Goal: Navigation & Orientation: Find specific page/section

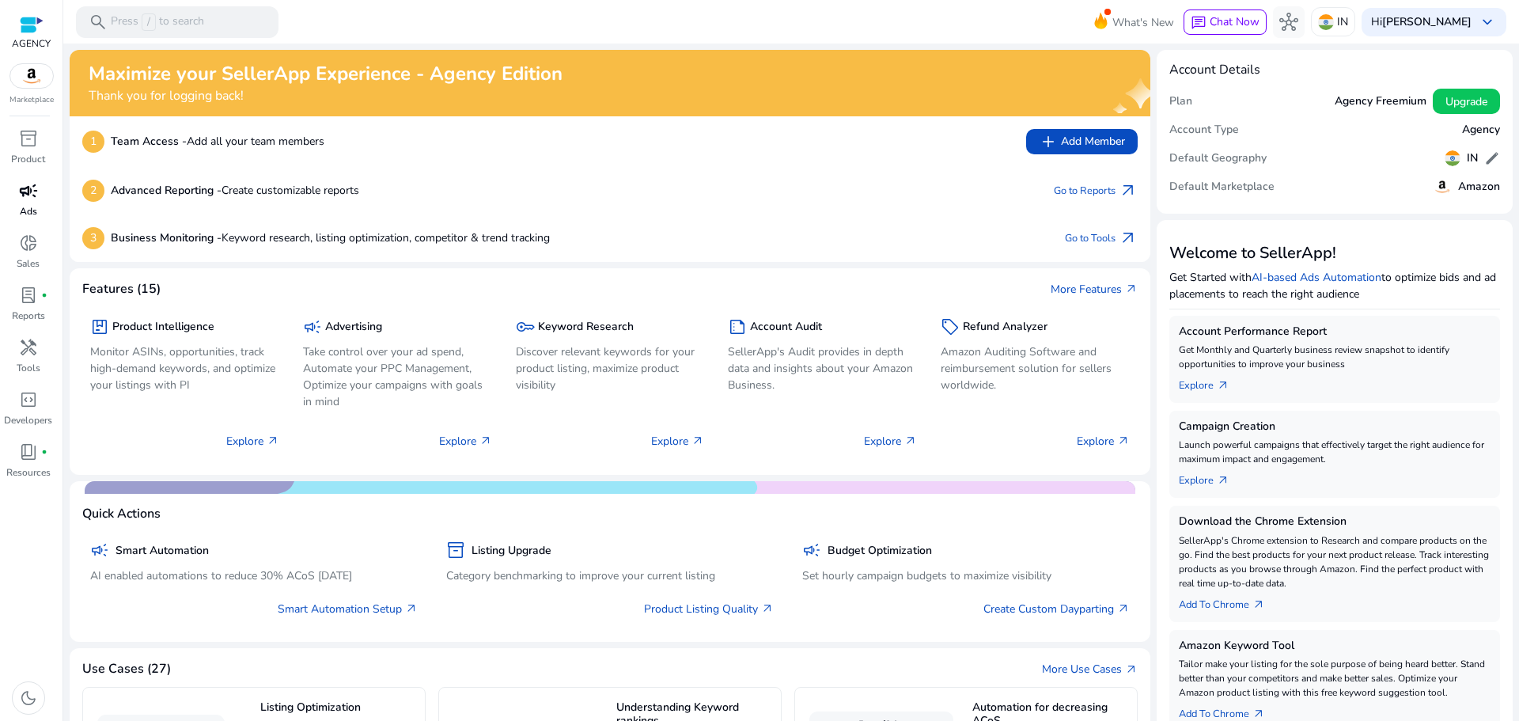
click at [20, 200] on span "campaign" at bounding box center [28, 190] width 19 height 19
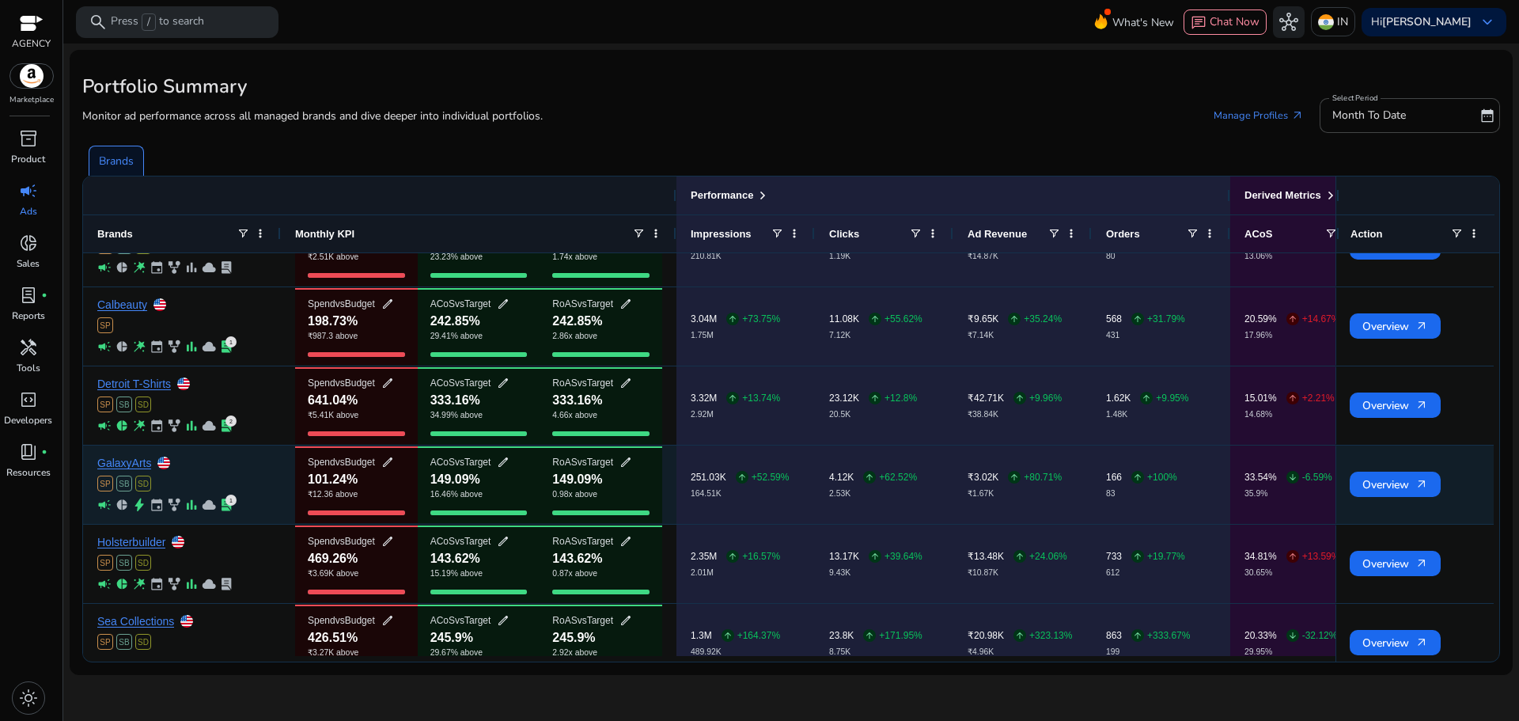
scroll to position [230, 0]
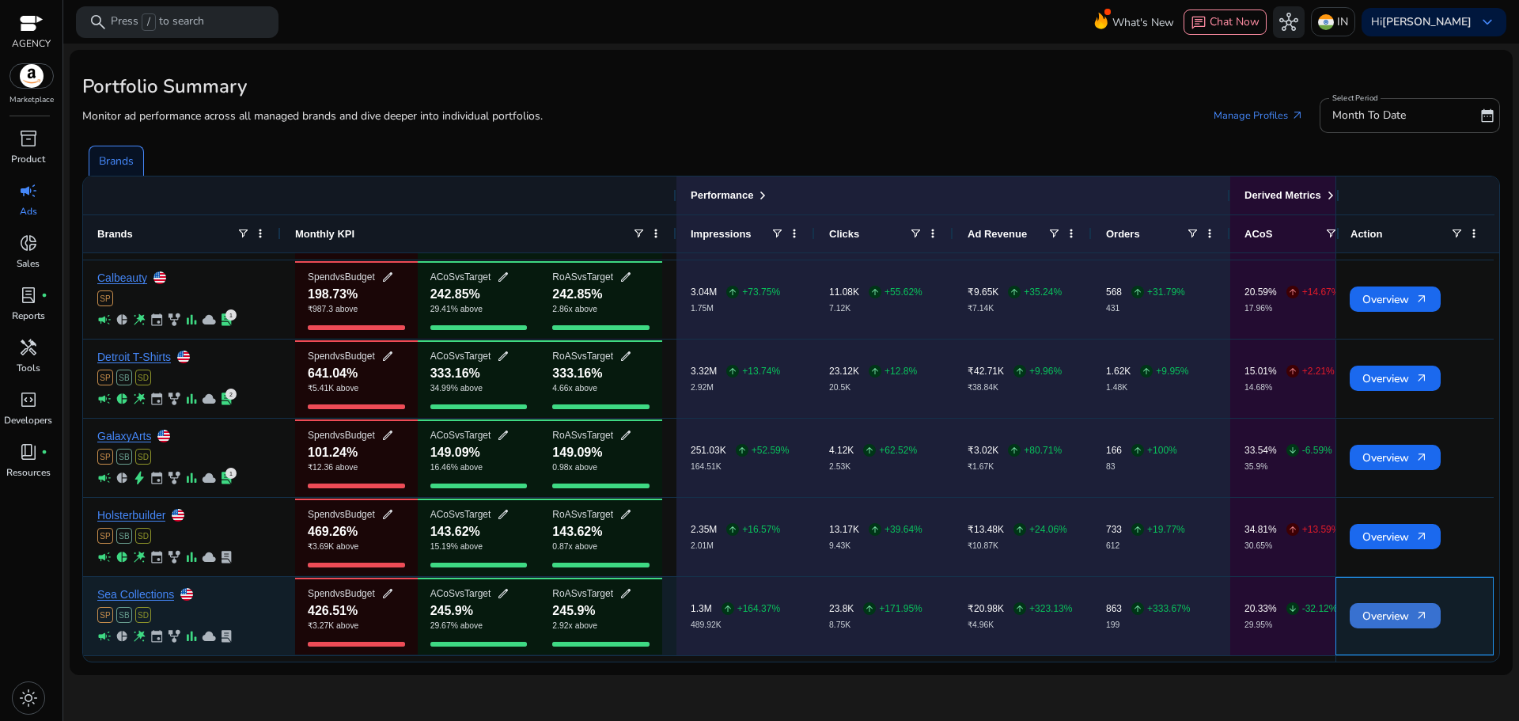
click at [1383, 610] on span "Overview arrow_outward" at bounding box center [1395, 616] width 66 height 32
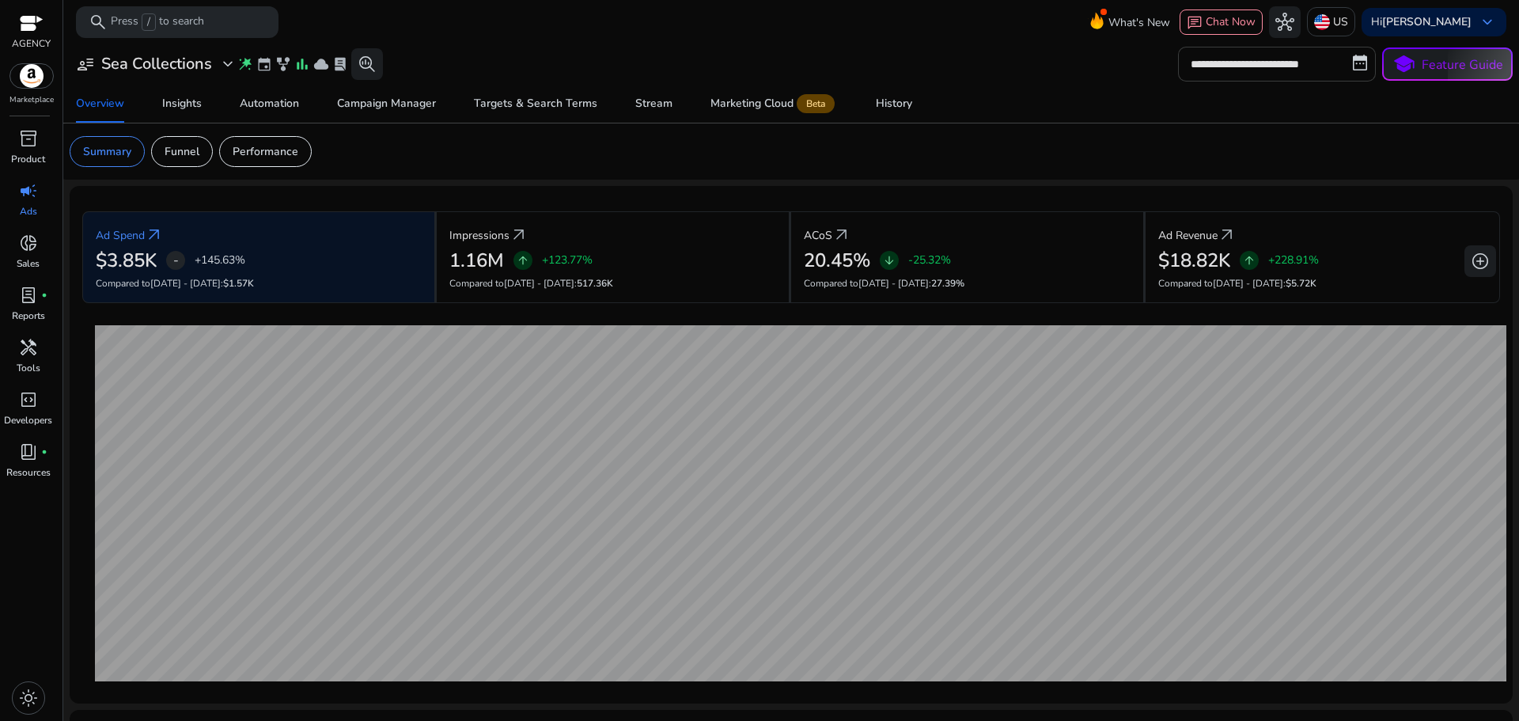
click at [1331, 63] on input "**********" at bounding box center [1277, 64] width 198 height 35
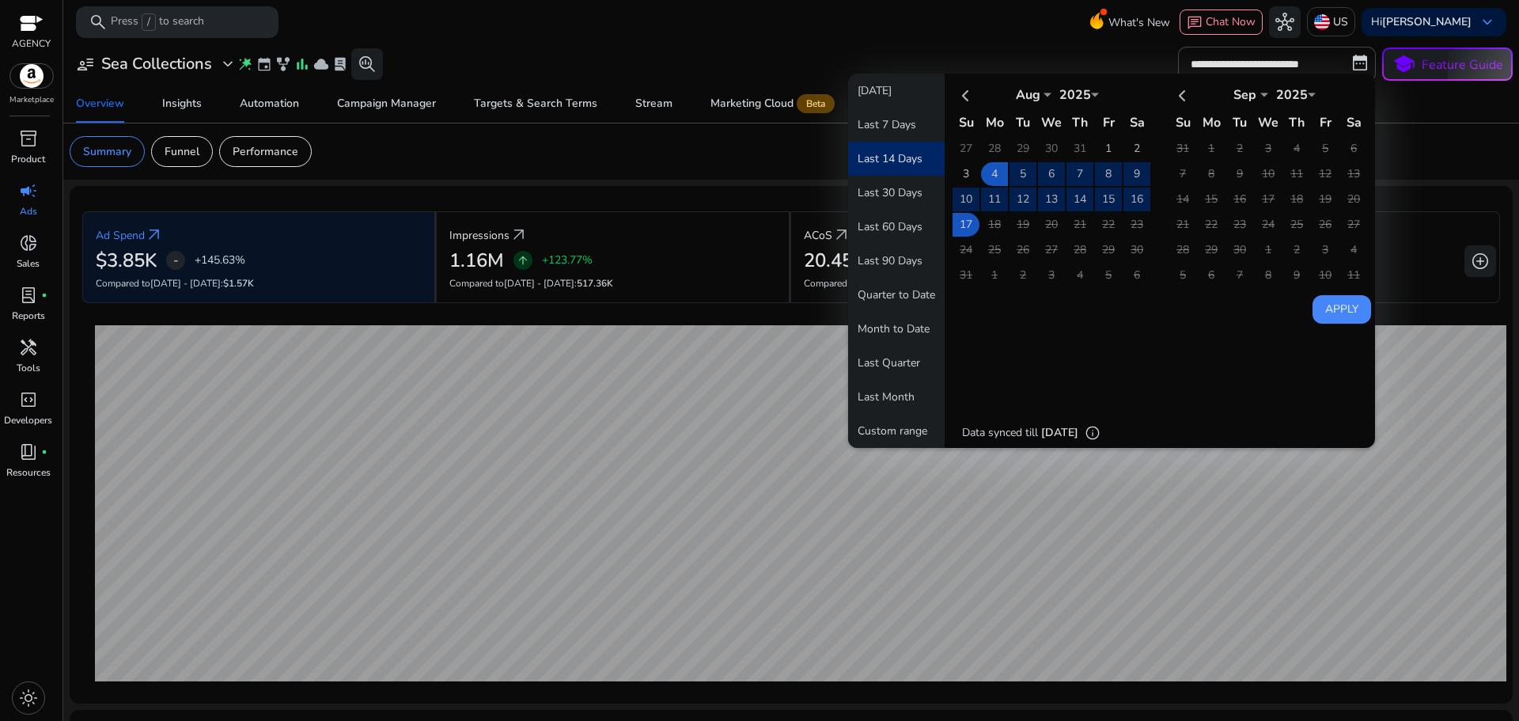
click at [846, 36] on mat-toolbar "search Press / to search What's New chat Chat Now hub US Hi [PERSON_NAME] keybo…" at bounding box center [791, 22] width 1456 height 44
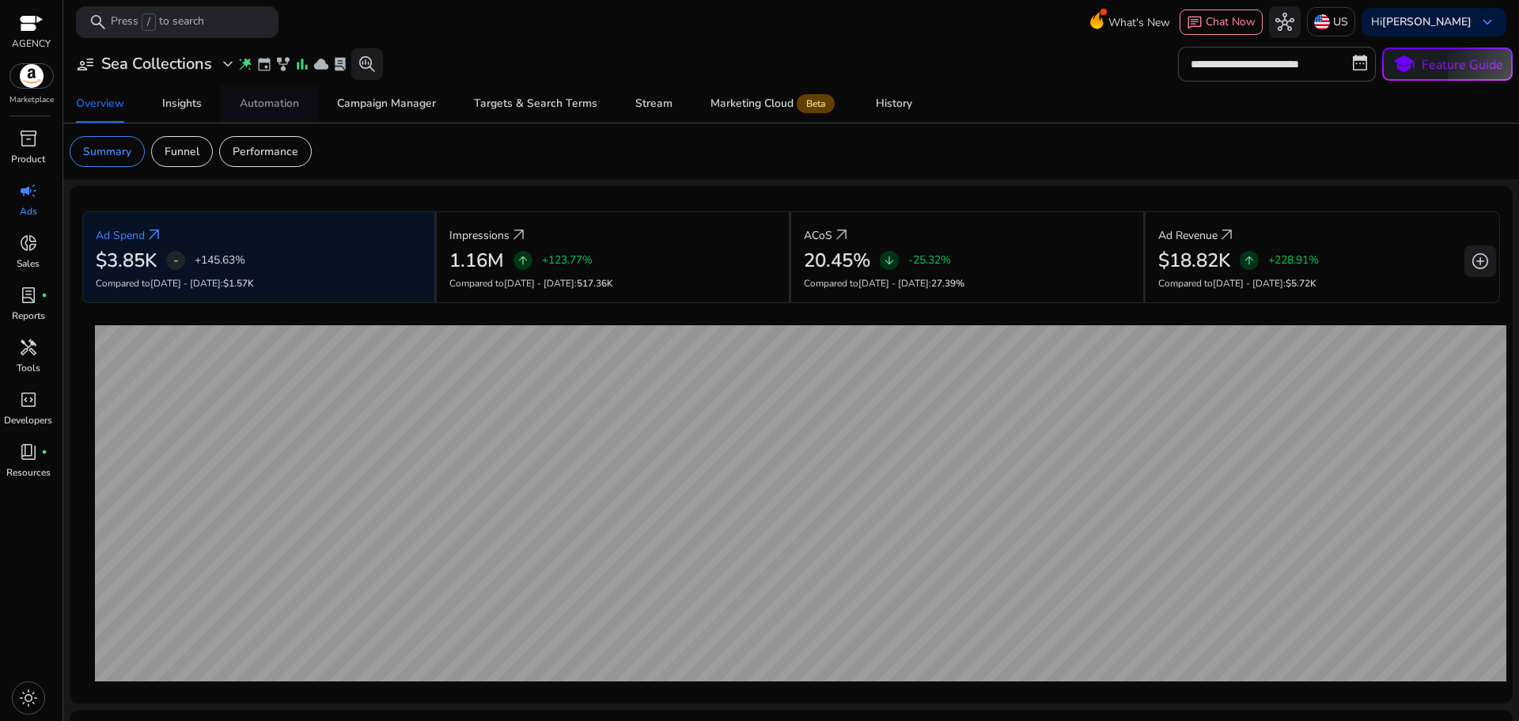
click at [236, 108] on link "Automation" at bounding box center [269, 104] width 97 height 38
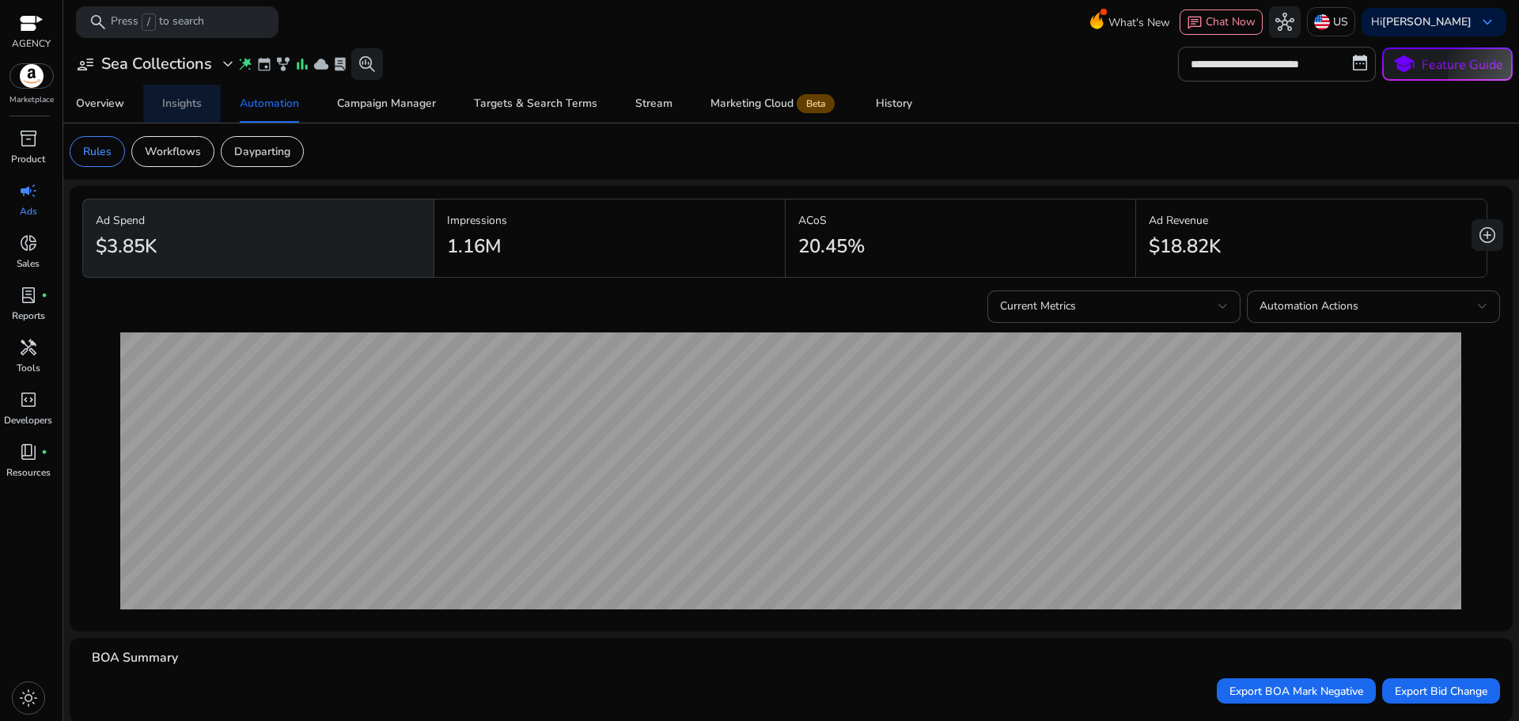
click at [197, 117] on span "Insights" at bounding box center [182, 104] width 40 height 38
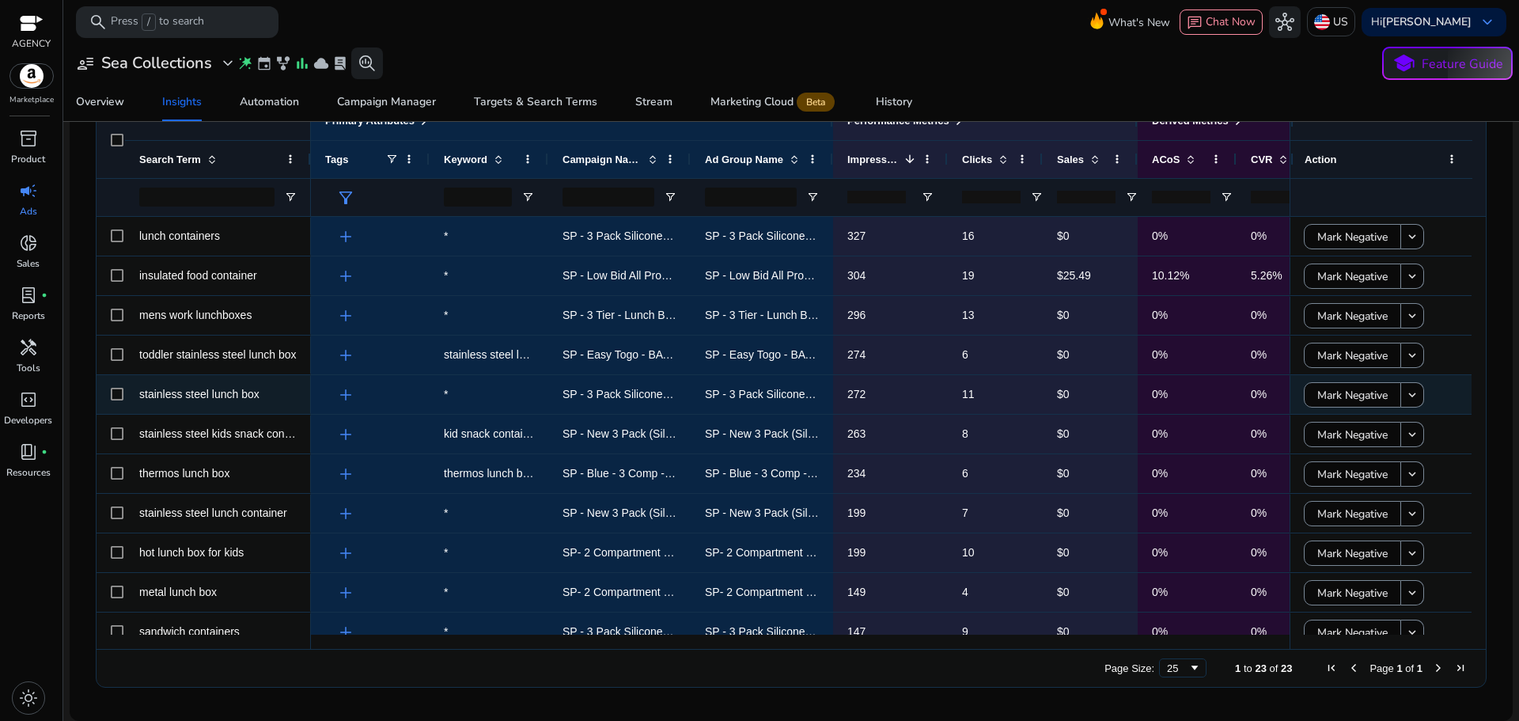
scroll to position [385, 0]
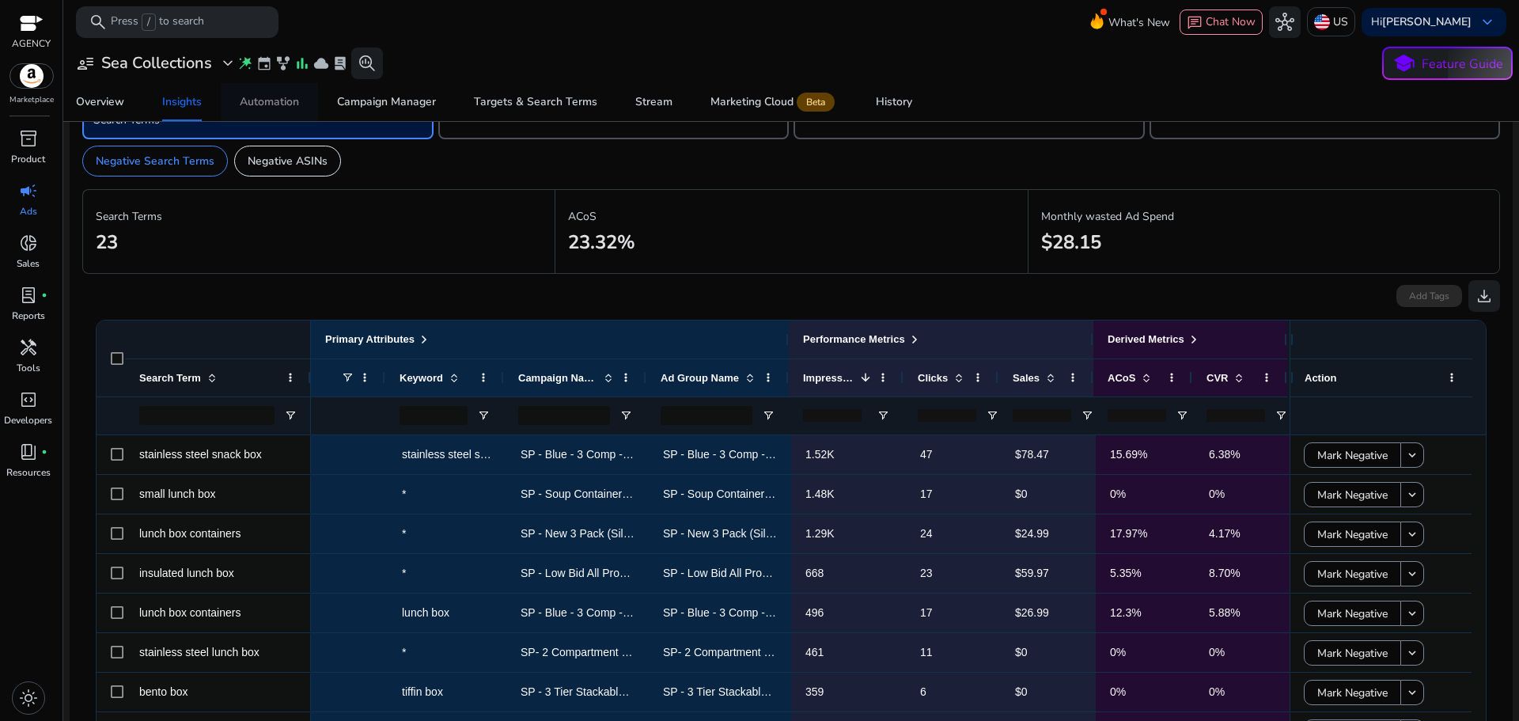
click at [264, 99] on div "Automation" at bounding box center [269, 102] width 59 height 11
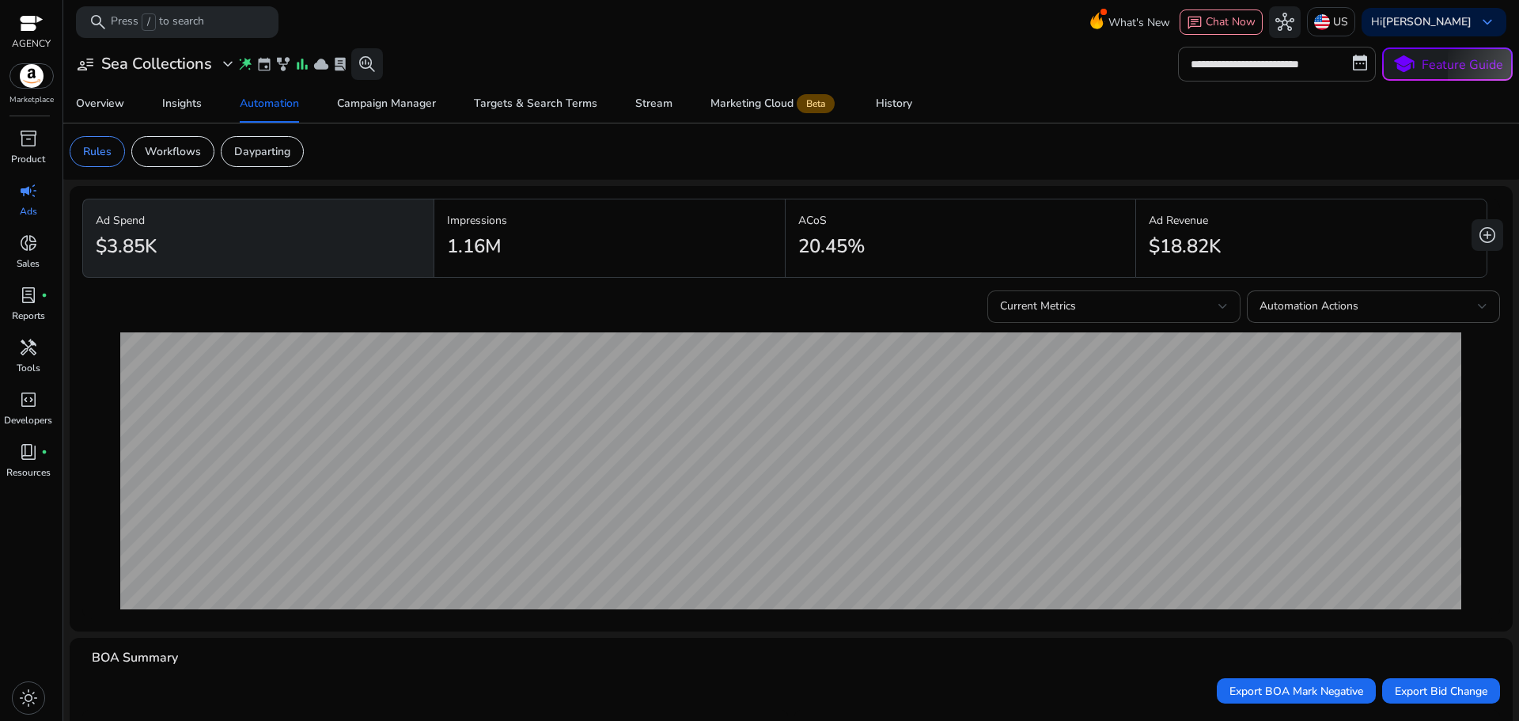
click at [1206, 301] on div "Current Metrics" at bounding box center [1109, 305] width 218 height 17
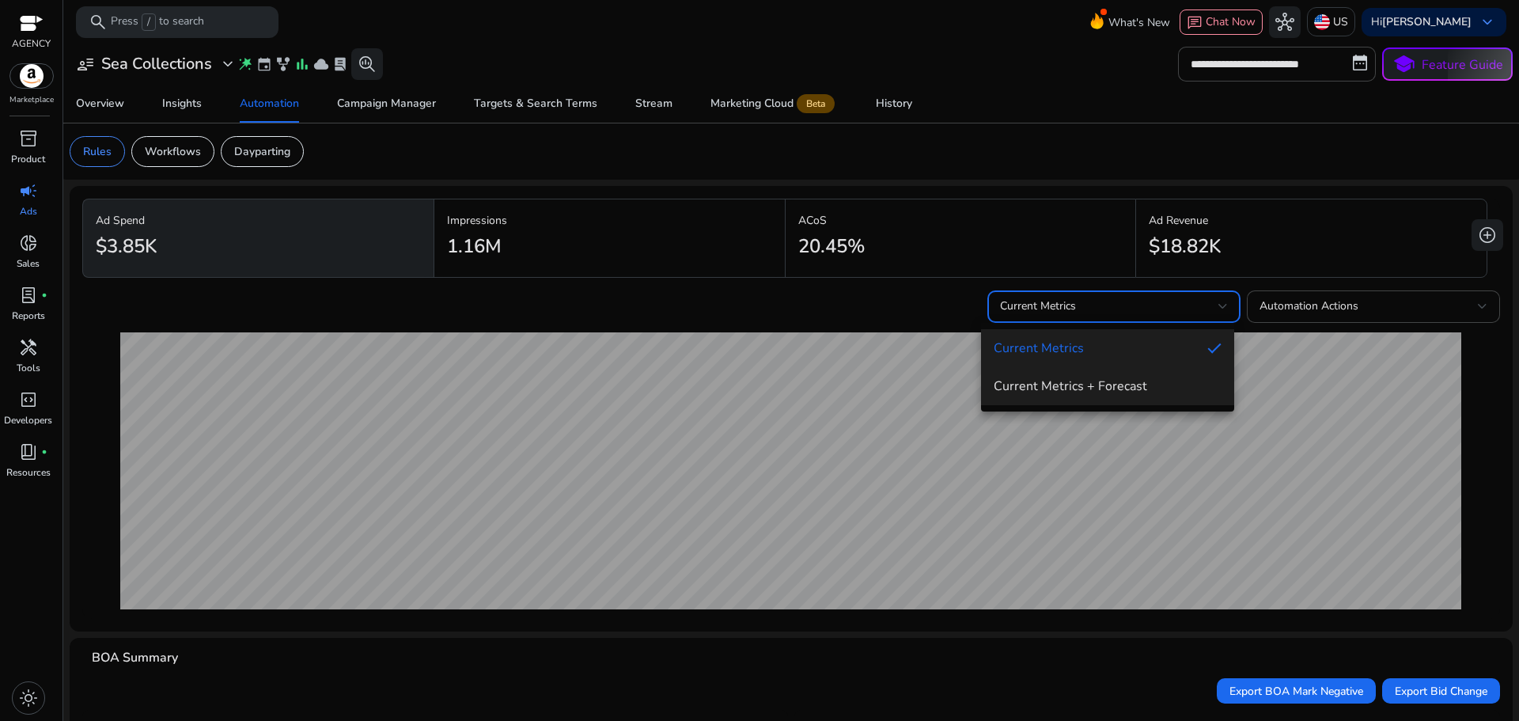
click at [1068, 384] on span "Current Metrics + Forecast" at bounding box center [1108, 385] width 228 height 17
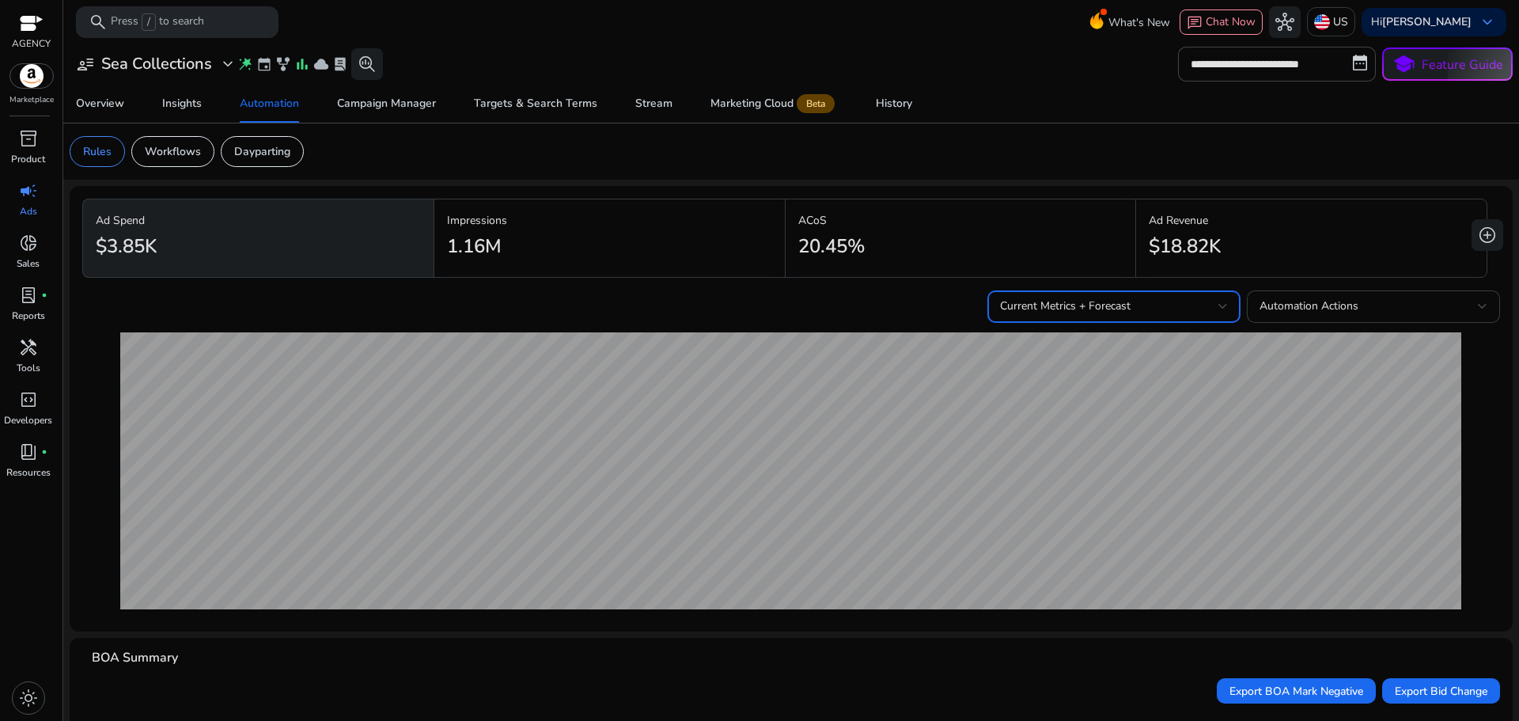
click at [1311, 308] on span "Automation Actions" at bounding box center [1309, 305] width 99 height 15
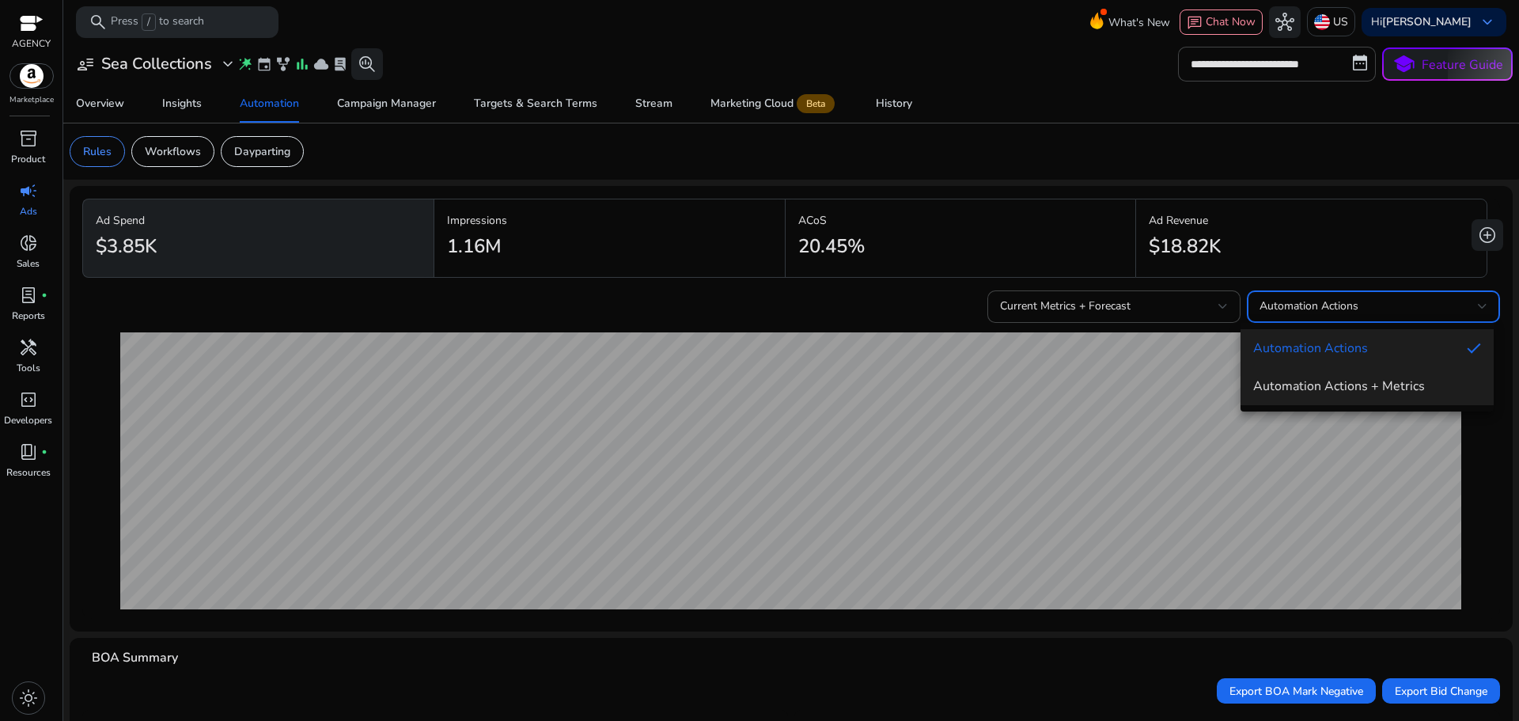
click at [1356, 369] on mat-option "Automation Actions + Metrics" at bounding box center [1367, 386] width 253 height 38
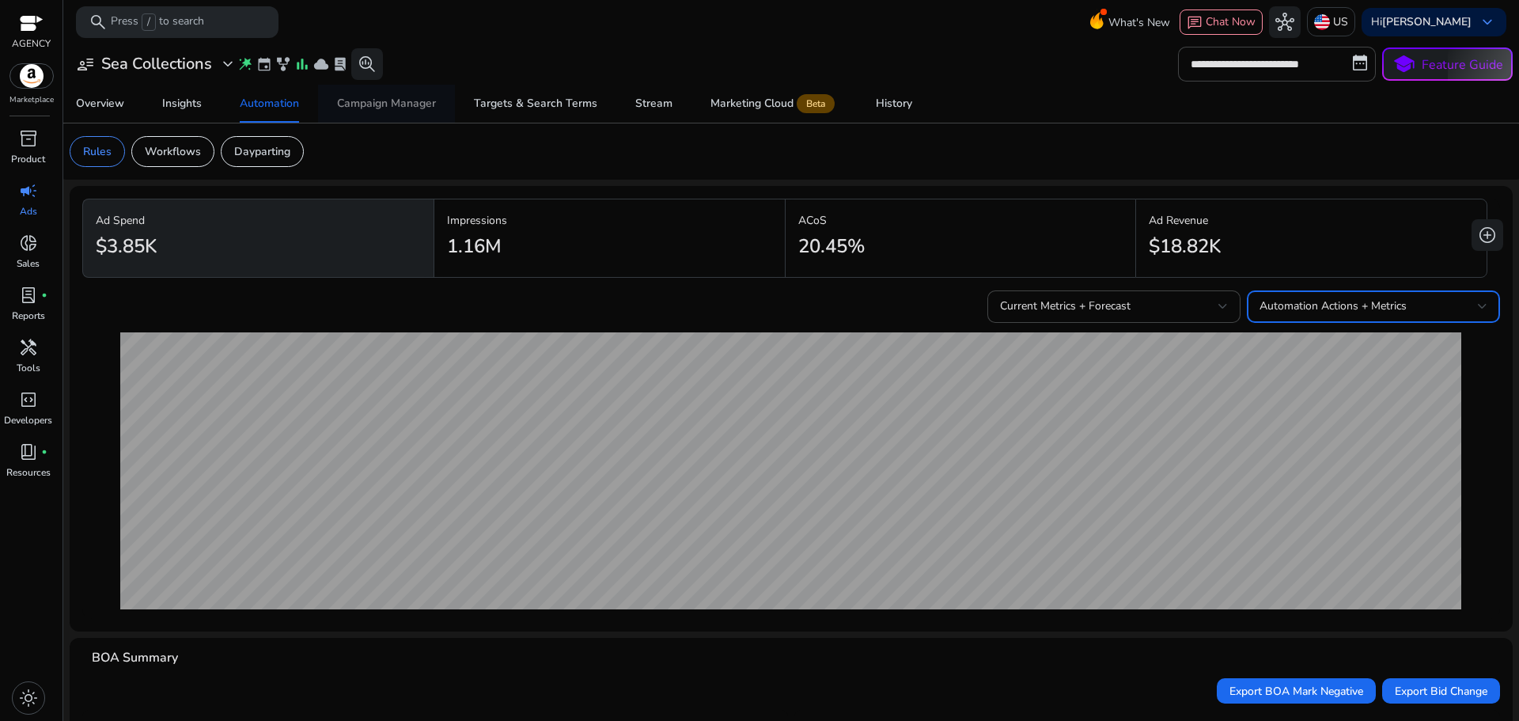
click at [411, 108] on div "Campaign Manager" at bounding box center [386, 103] width 99 height 11
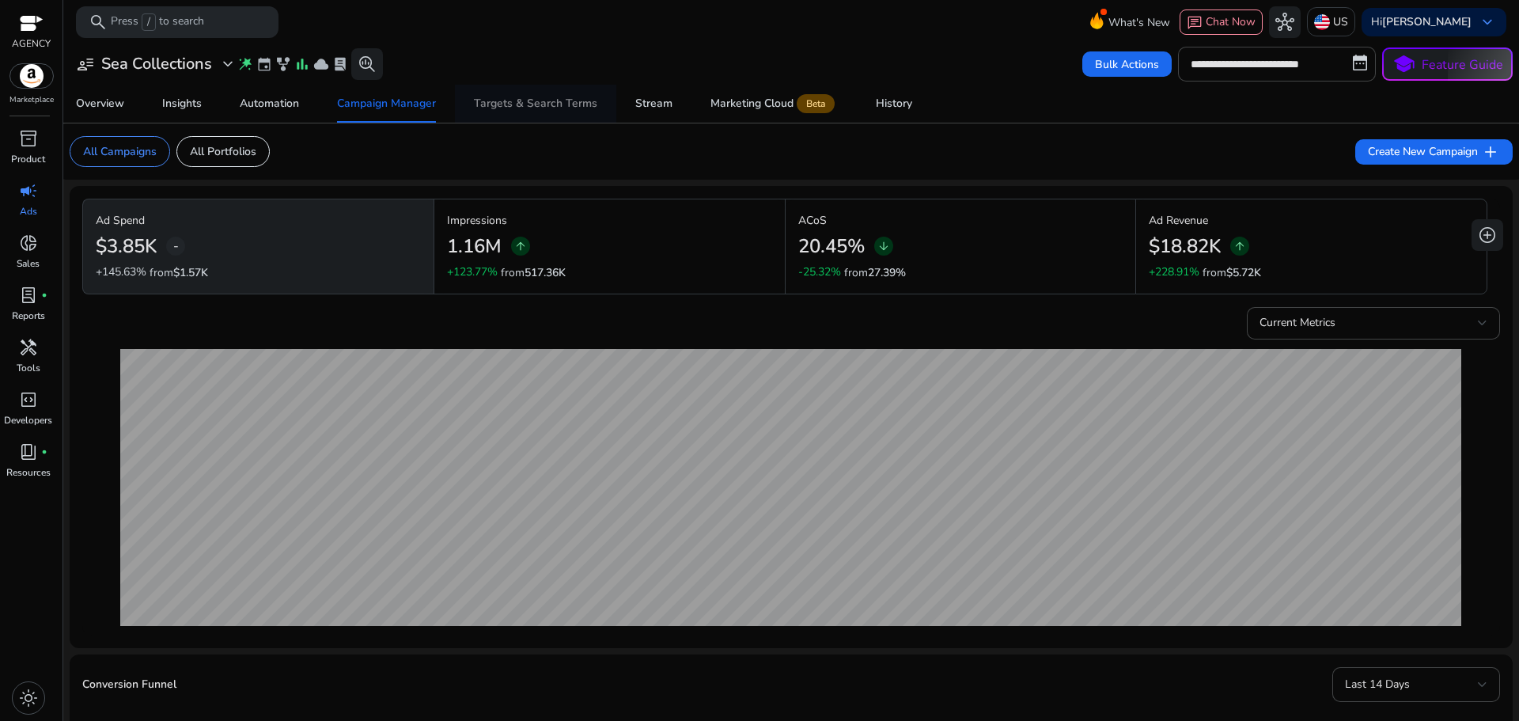
click at [508, 105] on div "Targets & Search Terms" at bounding box center [535, 103] width 123 height 11
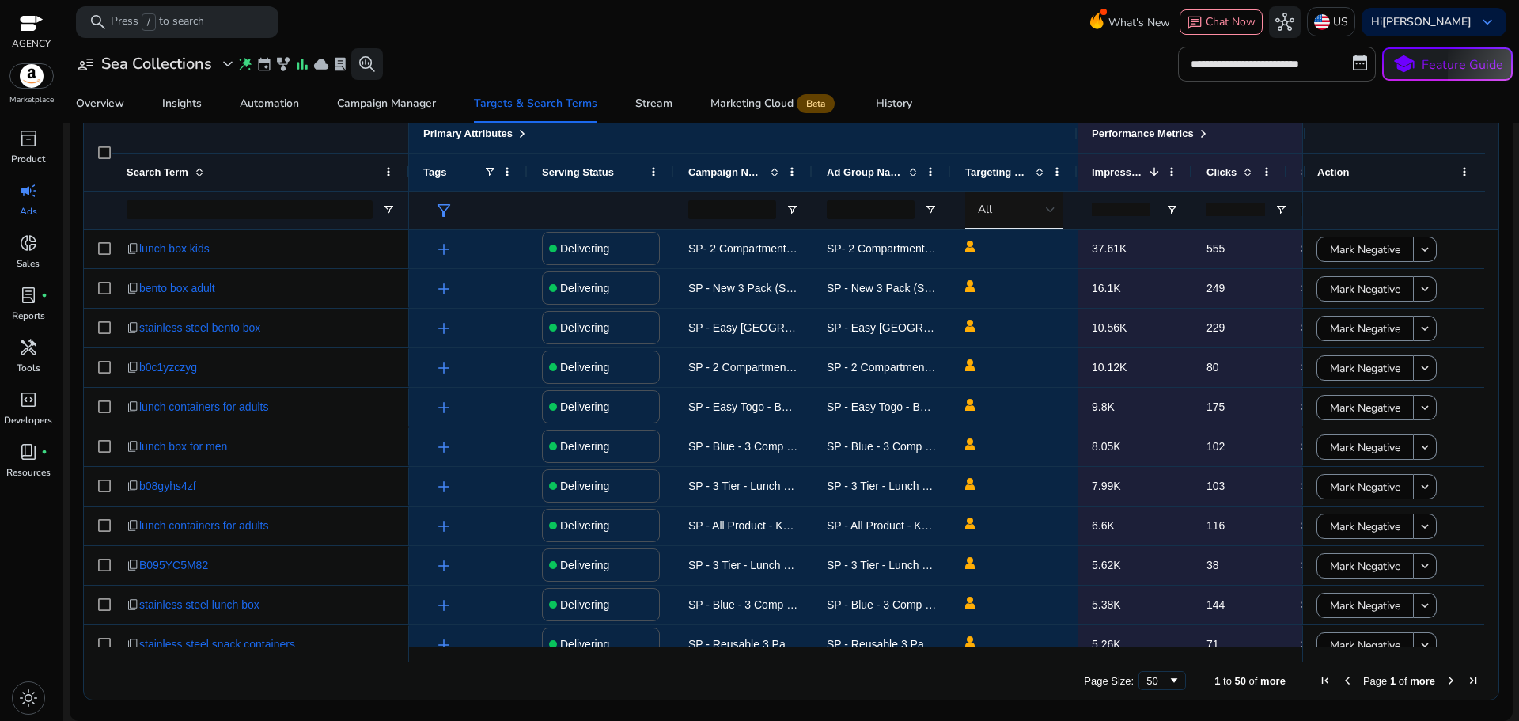
drag, startPoint x: 858, startPoint y: 654, endPoint x: 934, endPoint y: 650, distance: 76.0
click at [952, 650] on div at bounding box center [1040, 654] width 1262 height 14
drag, startPoint x: 928, startPoint y: 651, endPoint x: 1213, endPoint y: 650, distance: 284.8
click at [1159, 650] on div at bounding box center [1040, 654] width 1262 height 14
click at [1363, 661] on div "Page Size: 50 1 to 50 of more Page 1 of more" at bounding box center [791, 680] width 1415 height 38
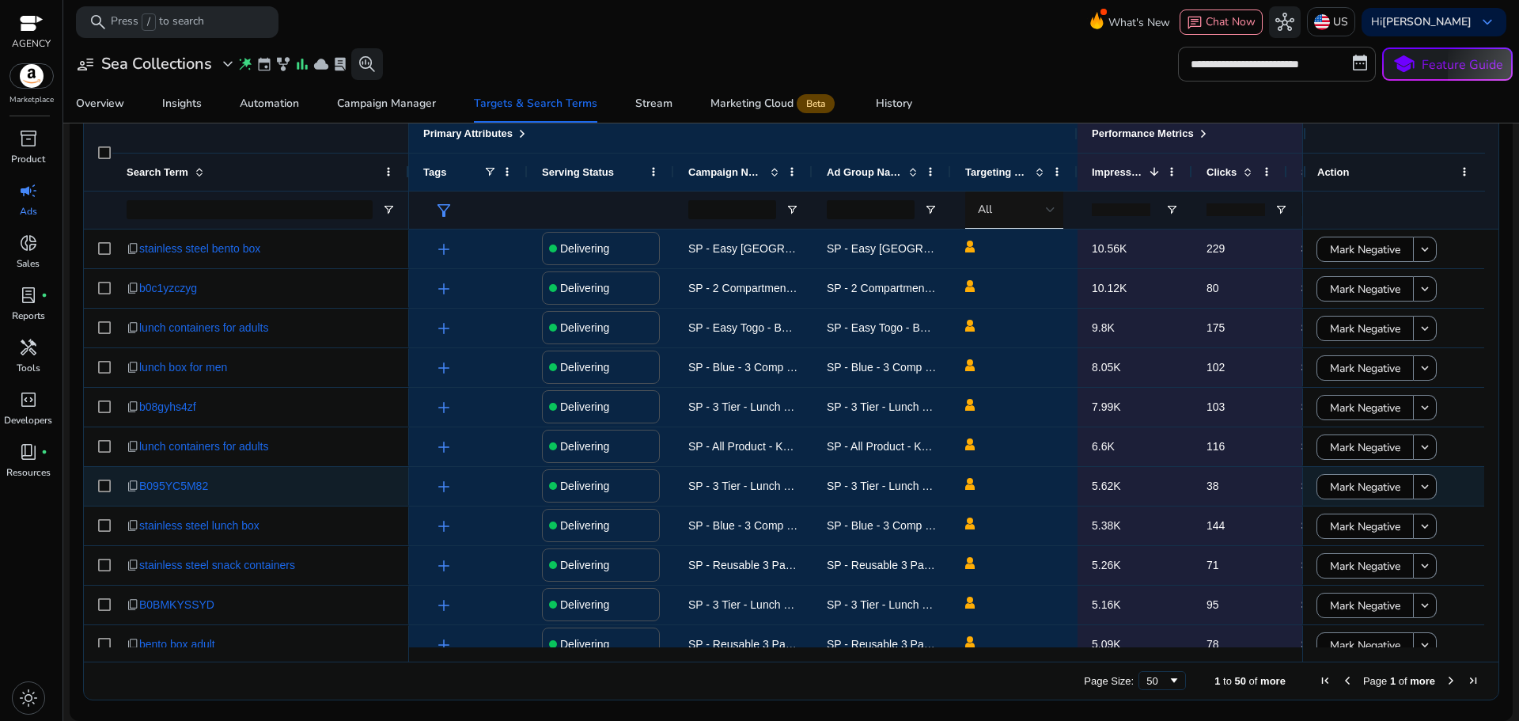
scroll to position [158, 0]
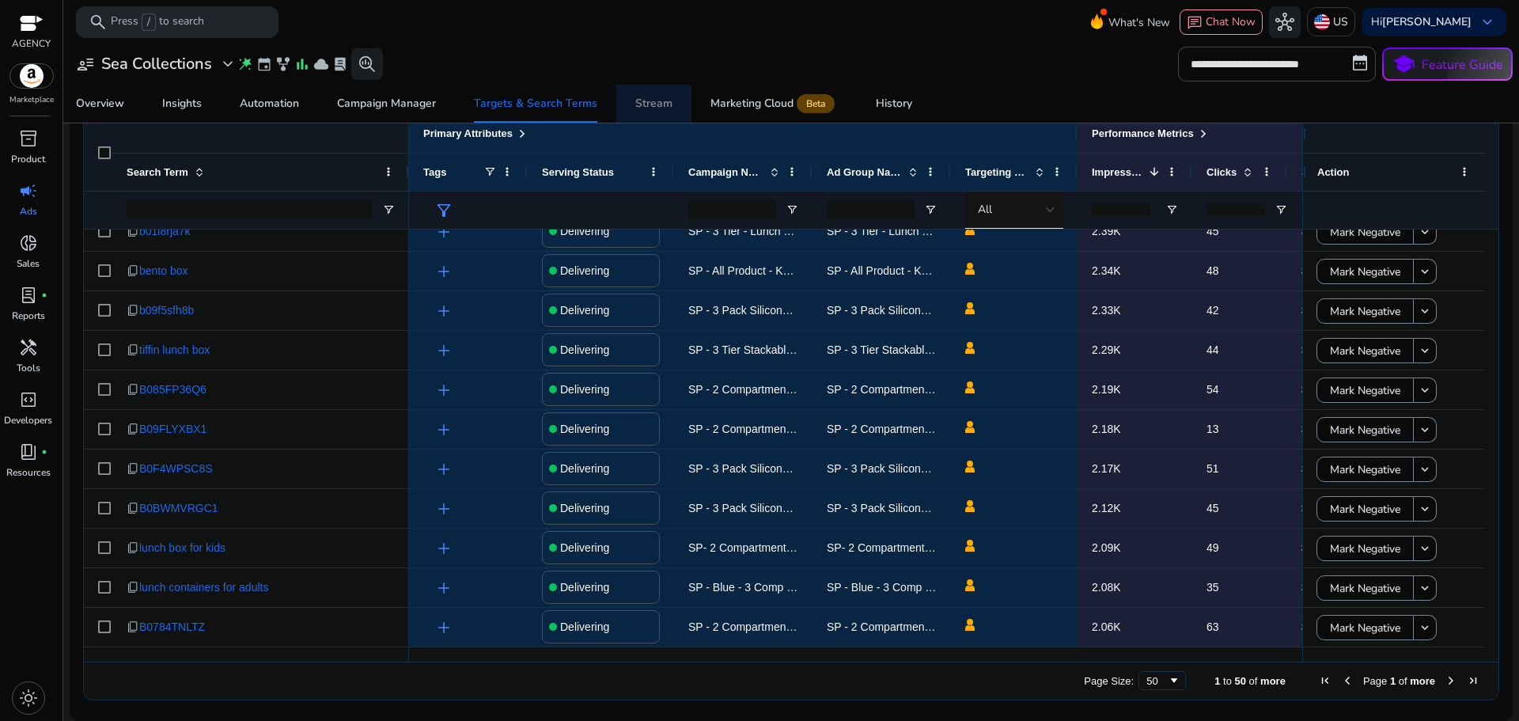
click at [658, 108] on div "Stream" at bounding box center [653, 103] width 37 height 11
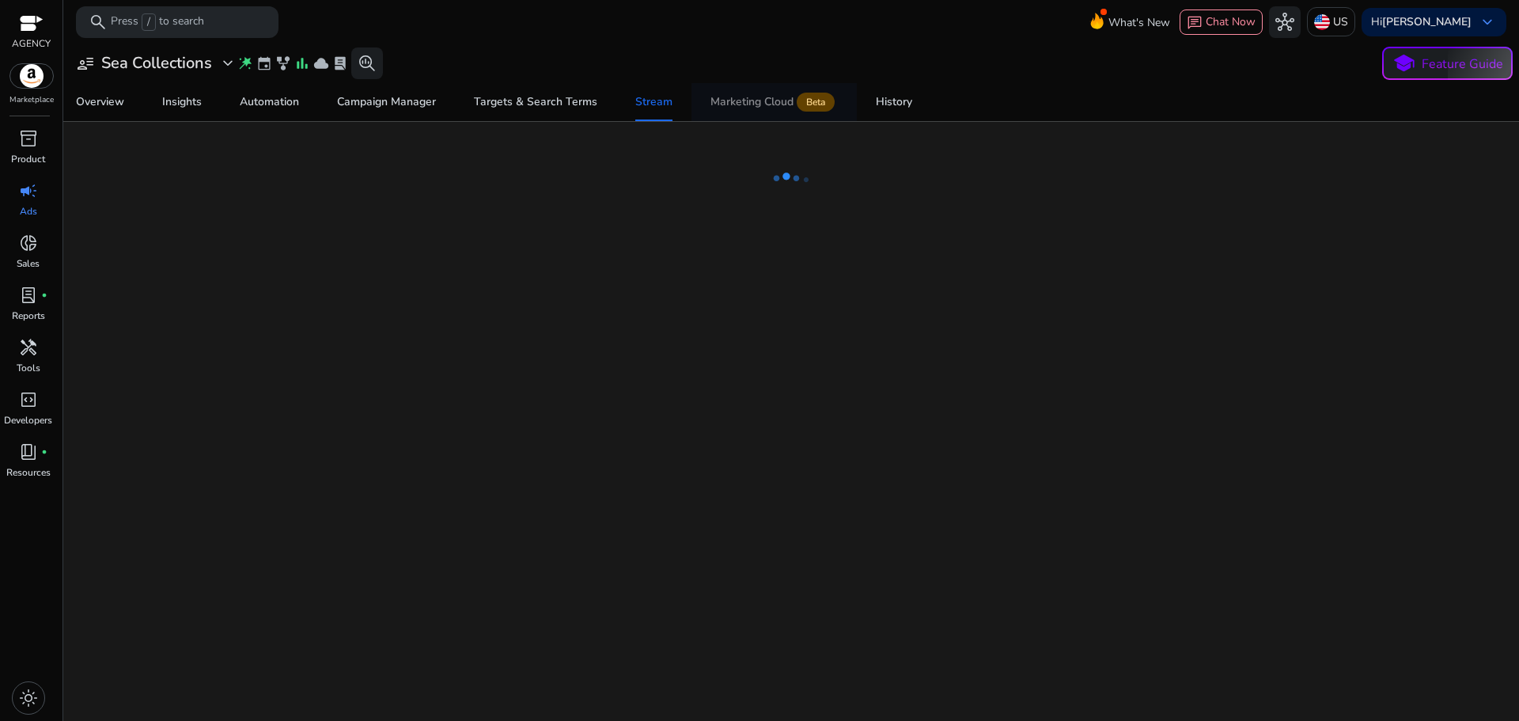
click at [765, 112] on span "Marketing Cloud Beta" at bounding box center [774, 102] width 127 height 38
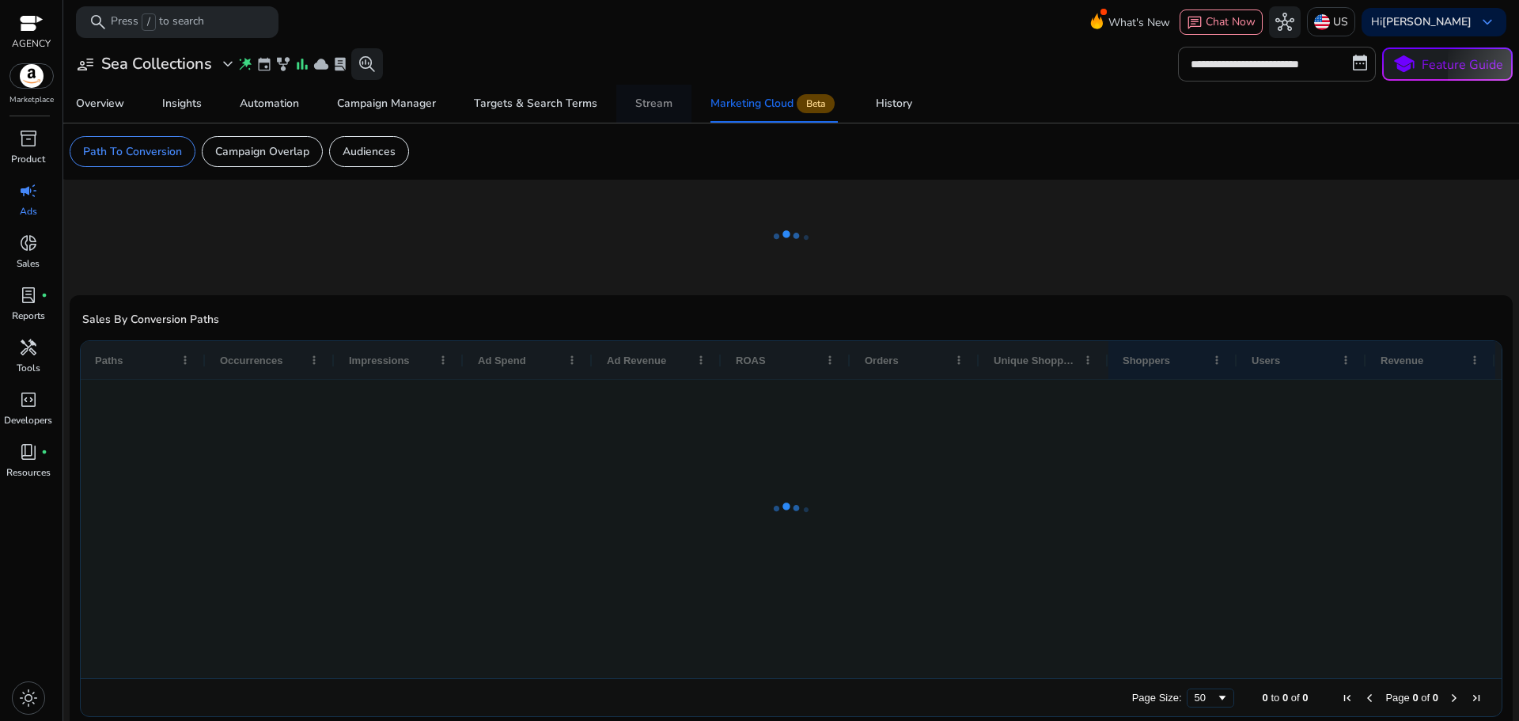
click at [657, 116] on span "Stream" at bounding box center [653, 104] width 37 height 38
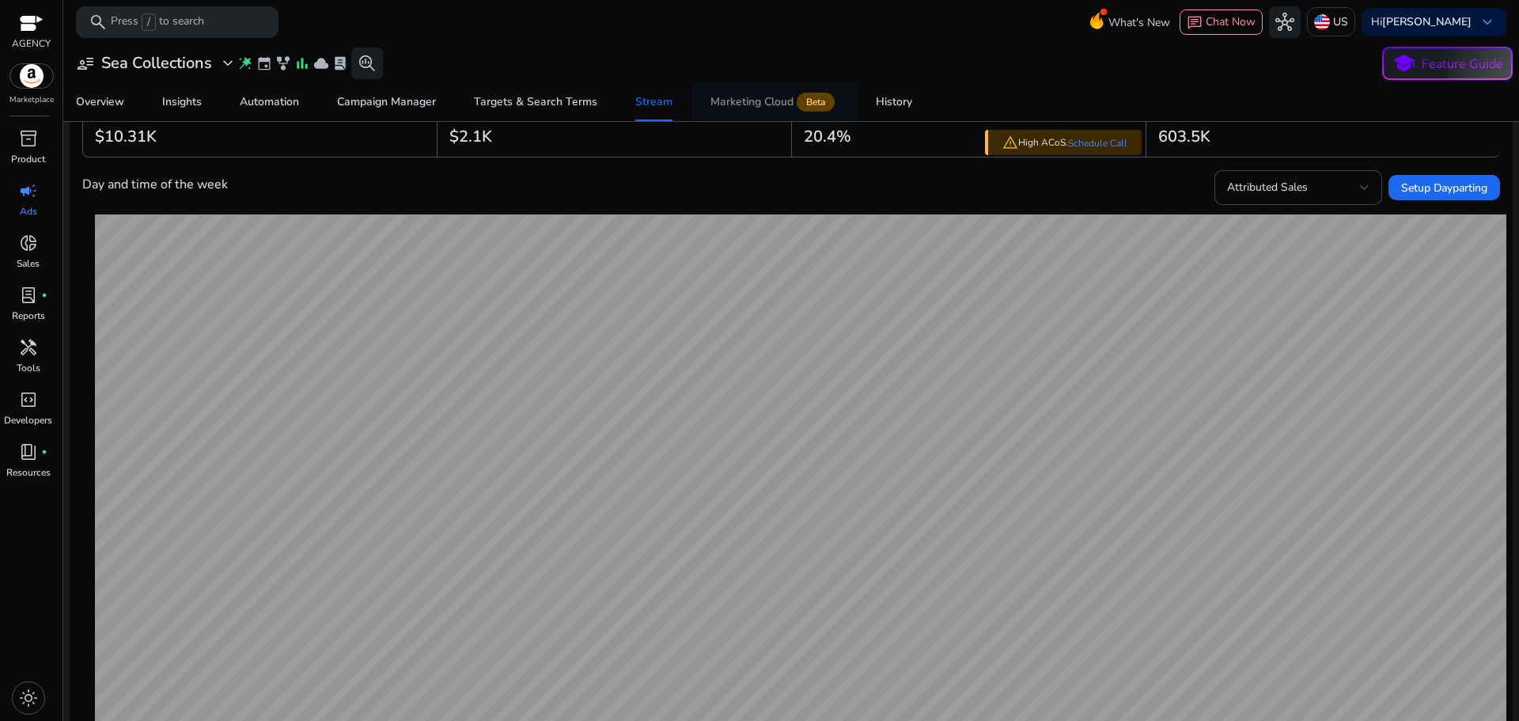
click at [770, 107] on div "Marketing Cloud Beta" at bounding box center [774, 102] width 127 height 13
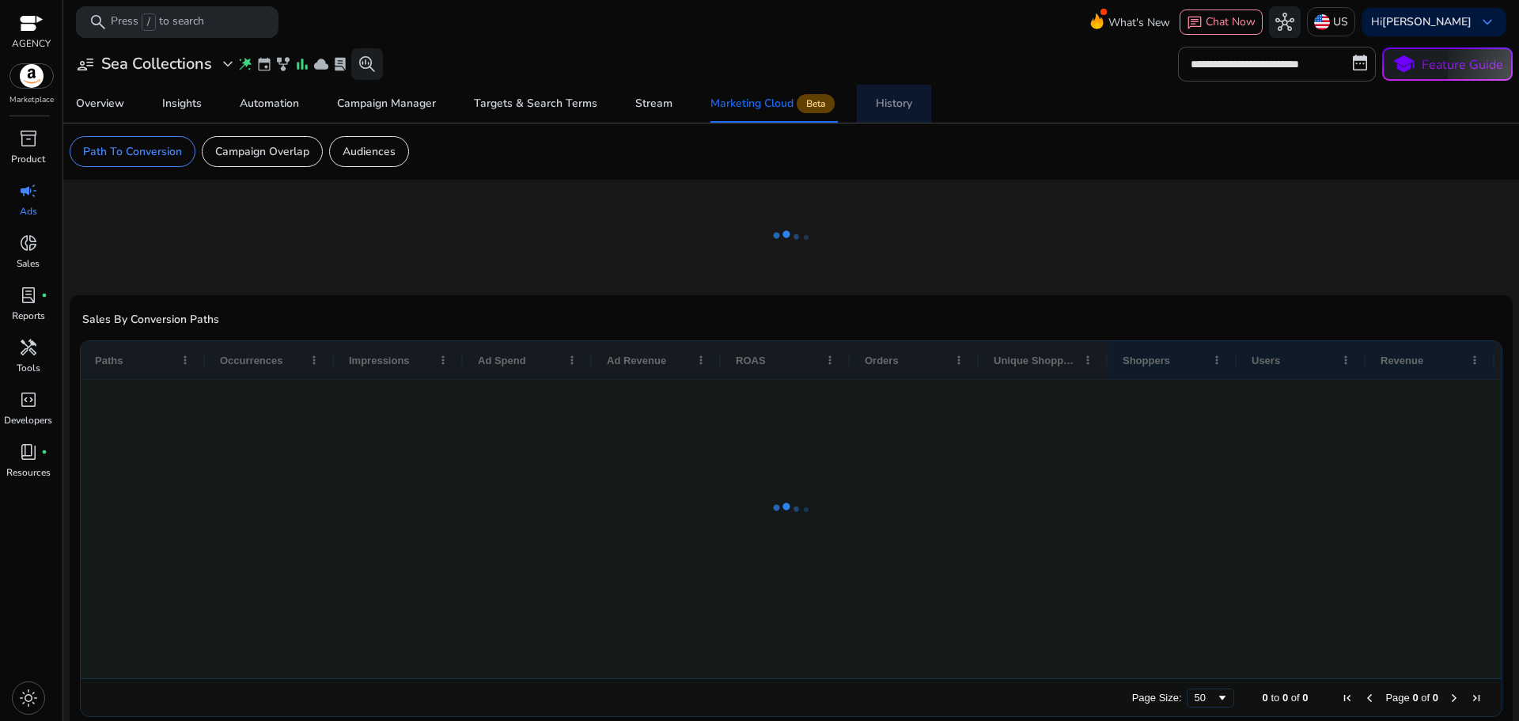
click at [897, 89] on span "History" at bounding box center [894, 104] width 36 height 38
